Goal: Transaction & Acquisition: Subscribe to service/newsletter

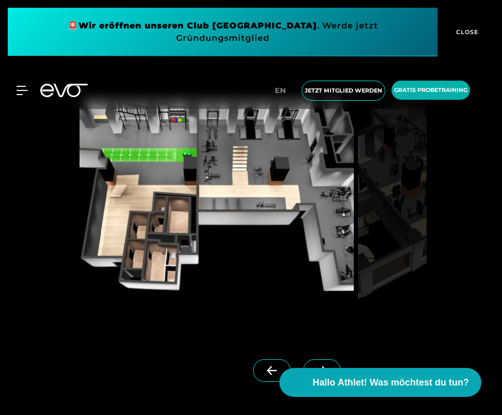
scroll to position [827, 0]
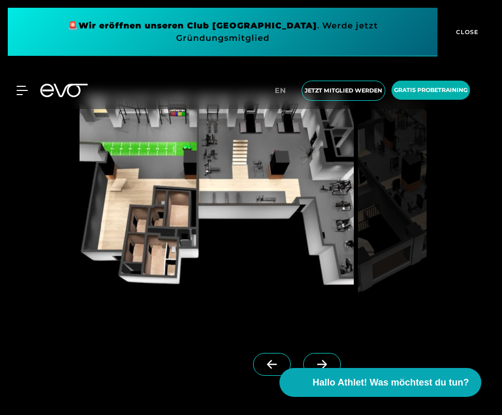
click at [303, 357] on span at bounding box center [322, 364] width 38 height 23
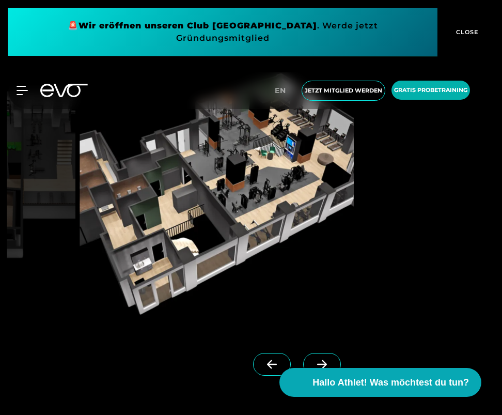
click at [303, 357] on span at bounding box center [322, 364] width 38 height 23
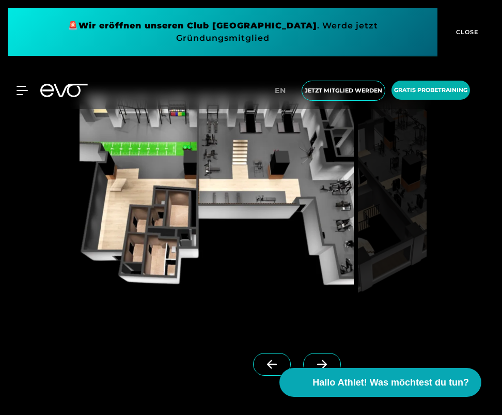
click at [303, 357] on span at bounding box center [322, 364] width 38 height 23
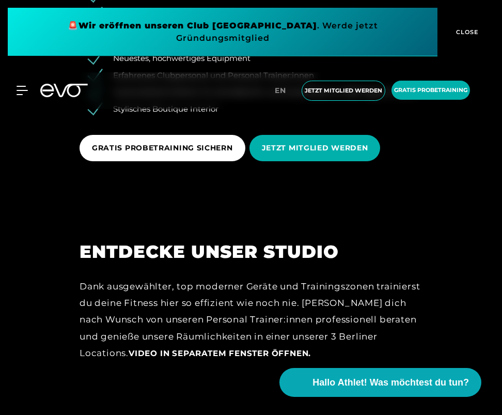
scroll to position [1409, 0]
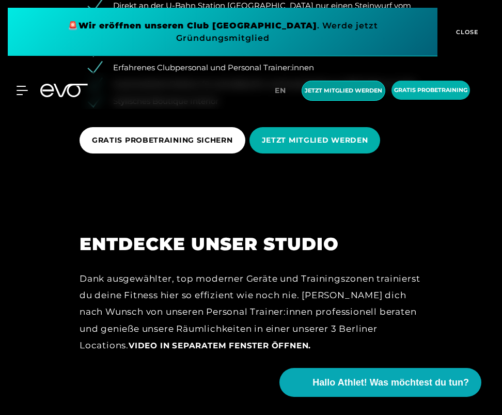
click at [351, 88] on span "Jetzt Mitglied werden" at bounding box center [343, 90] width 77 height 9
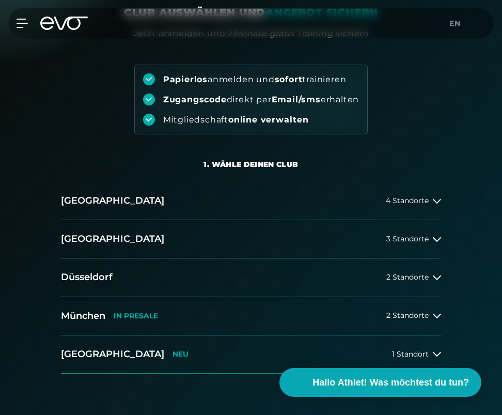
scroll to position [118, 0]
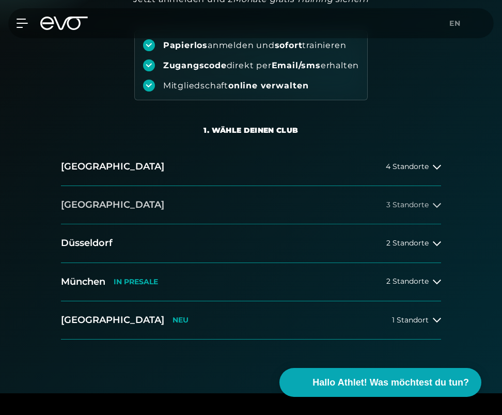
click at [400, 202] on span "3 Standorte" at bounding box center [407, 205] width 42 height 8
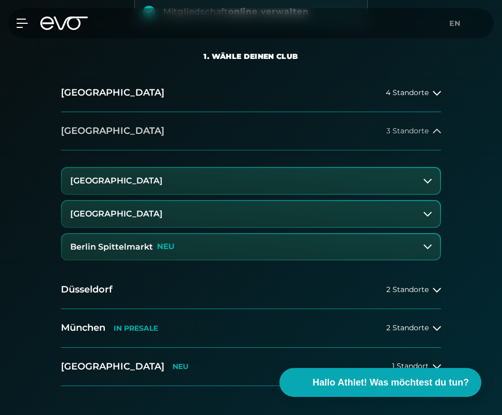
scroll to position [194, 0]
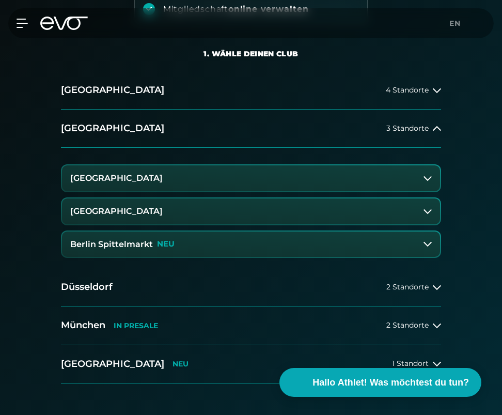
click at [163, 245] on p "NEU" at bounding box center [166, 244] width 18 height 9
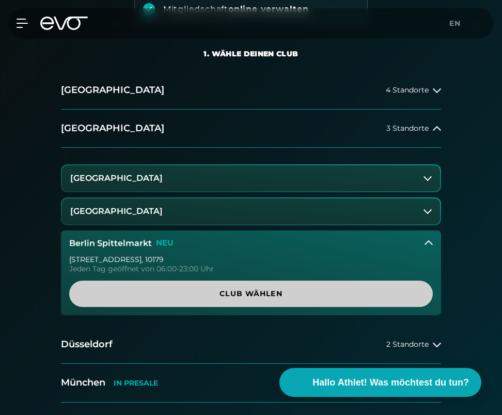
click at [232, 292] on span "Club wählen" at bounding box center [251, 293] width 339 height 11
